Goal: Find specific page/section: Find specific page/section

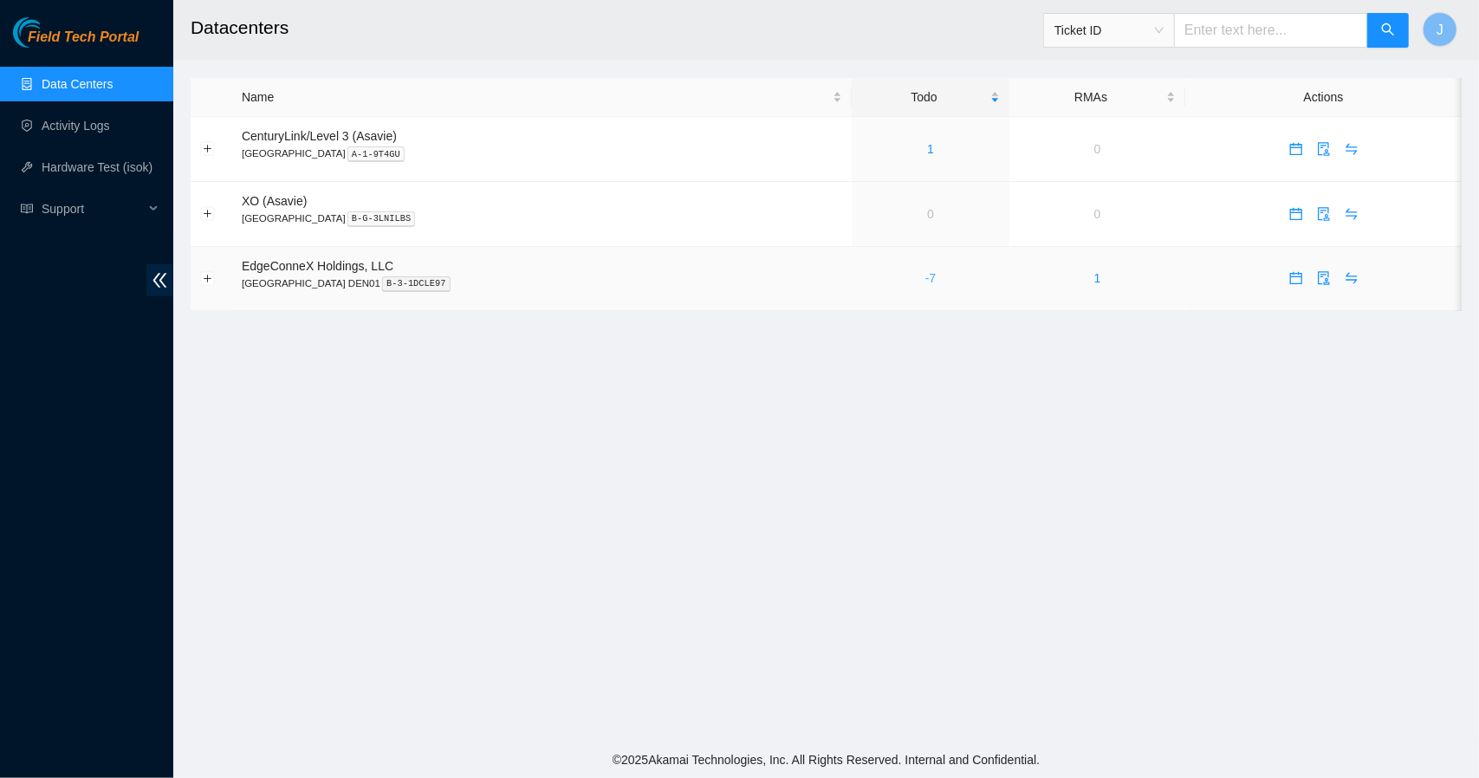
click at [925, 283] on link "-7" at bounding box center [930, 278] width 10 height 14
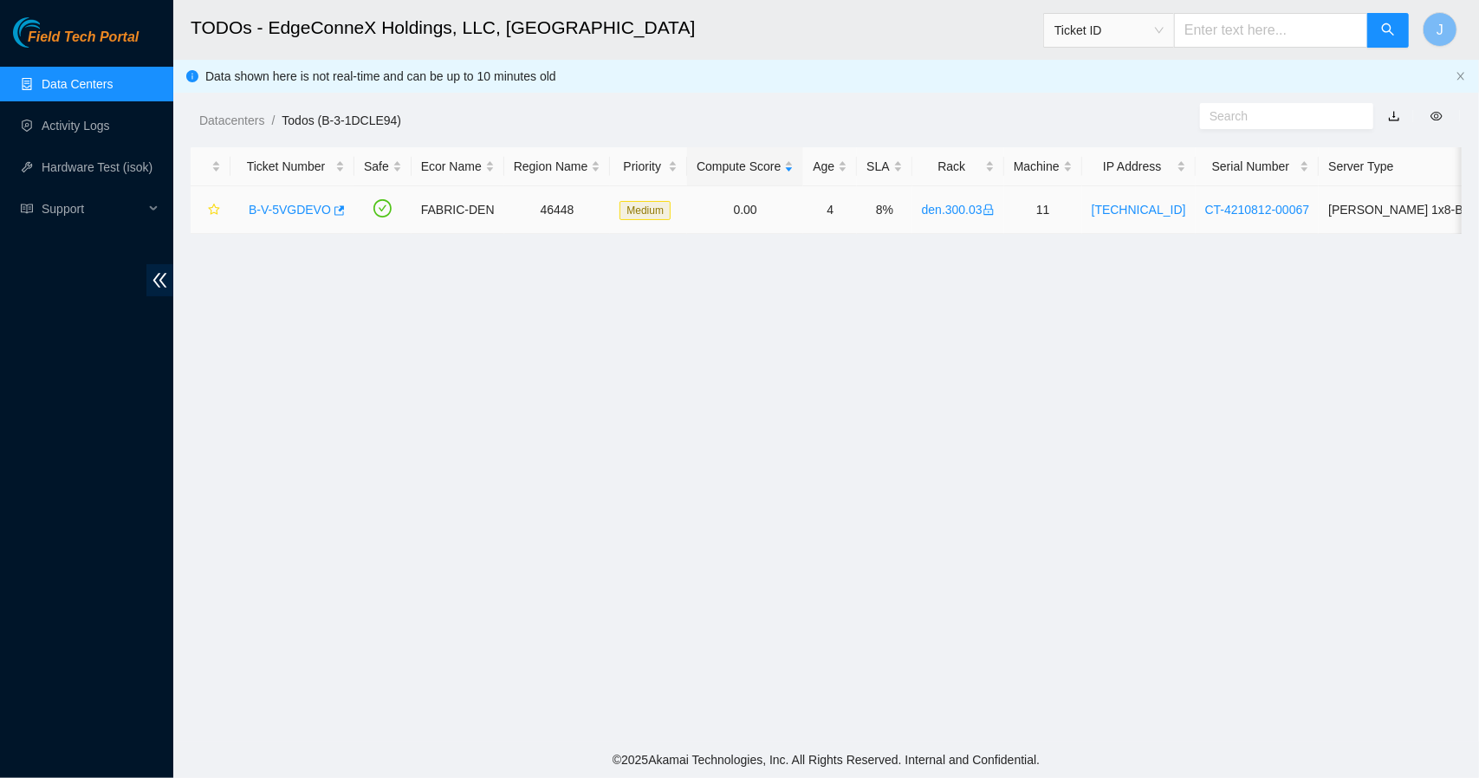
click at [288, 204] on link "B-V-5VGDEVO" at bounding box center [290, 210] width 82 height 14
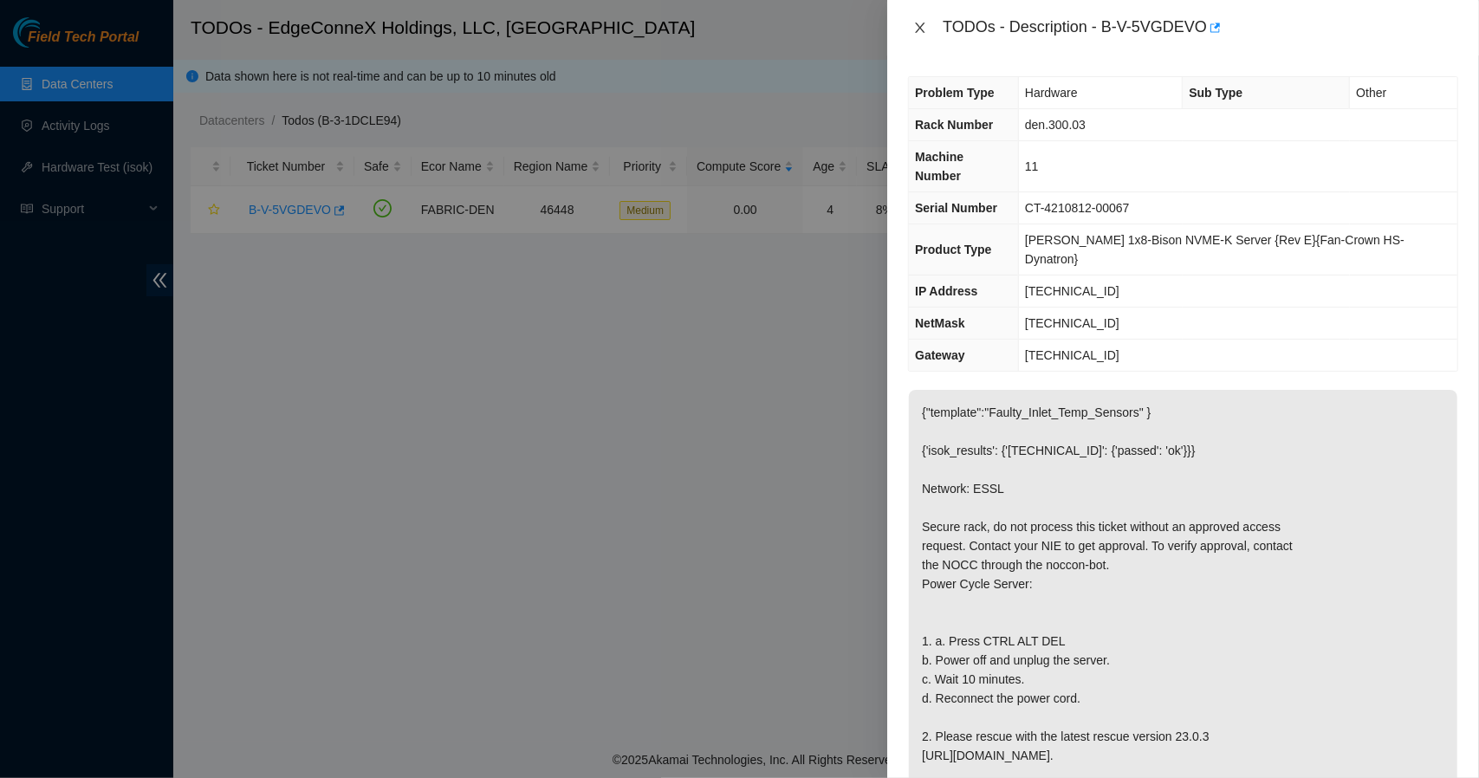
click at [923, 29] on icon "close" at bounding box center [920, 28] width 14 height 14
